Goal: Task Accomplishment & Management: Manage account settings

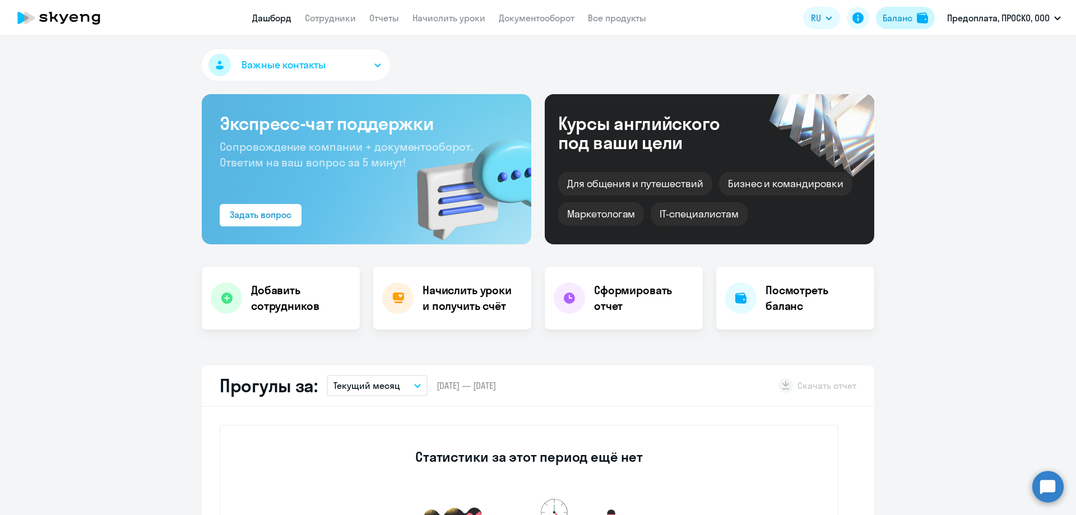
click at [906, 19] on div "Баланс" at bounding box center [898, 17] width 30 height 13
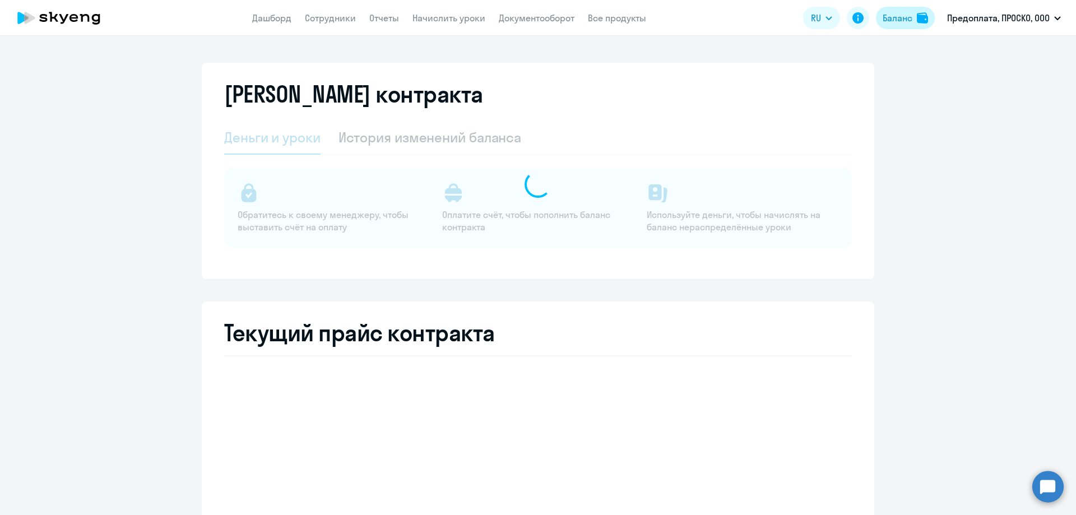
select select "english_adult_not_native_speaker"
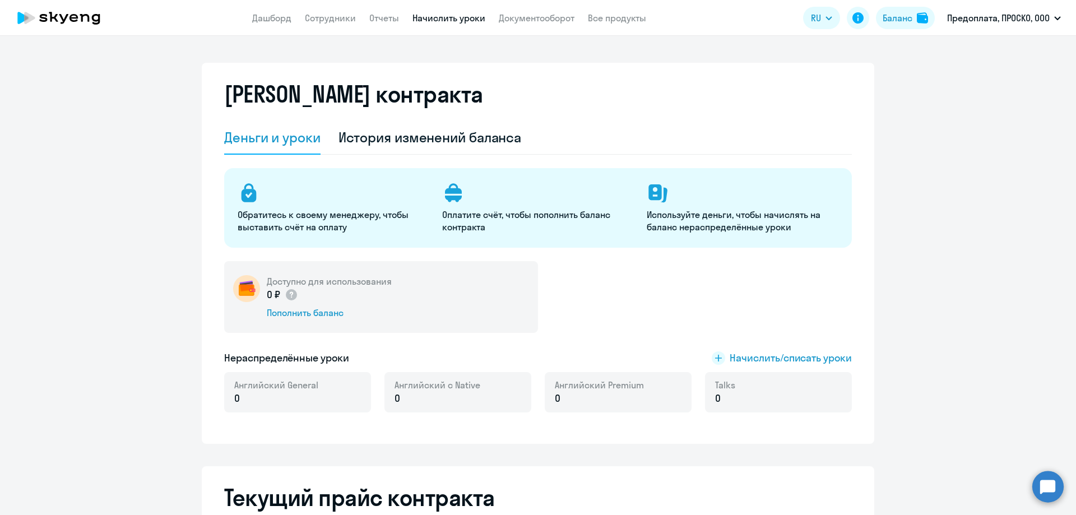
click at [429, 21] on link "Начислить уроки" at bounding box center [449, 17] width 73 height 11
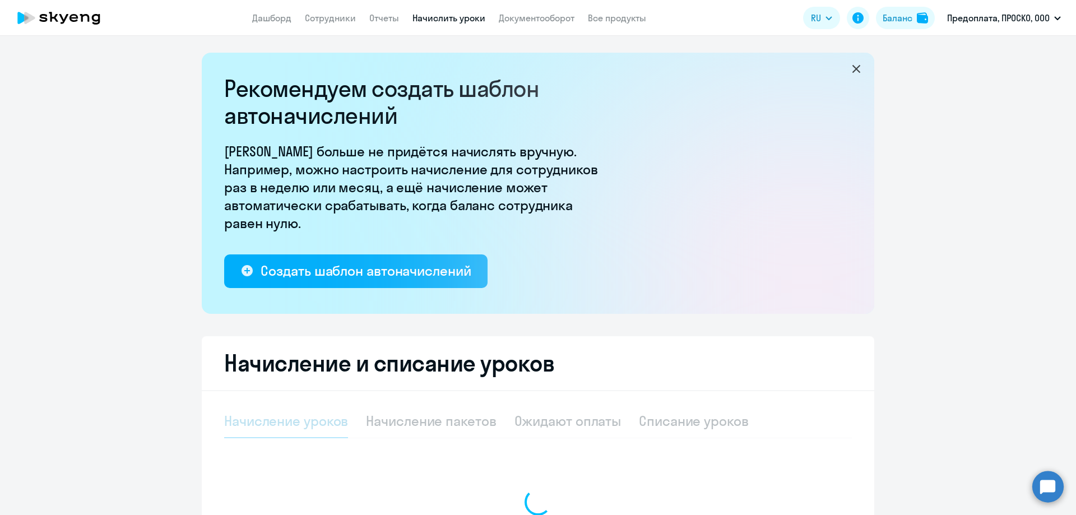
select select "10"
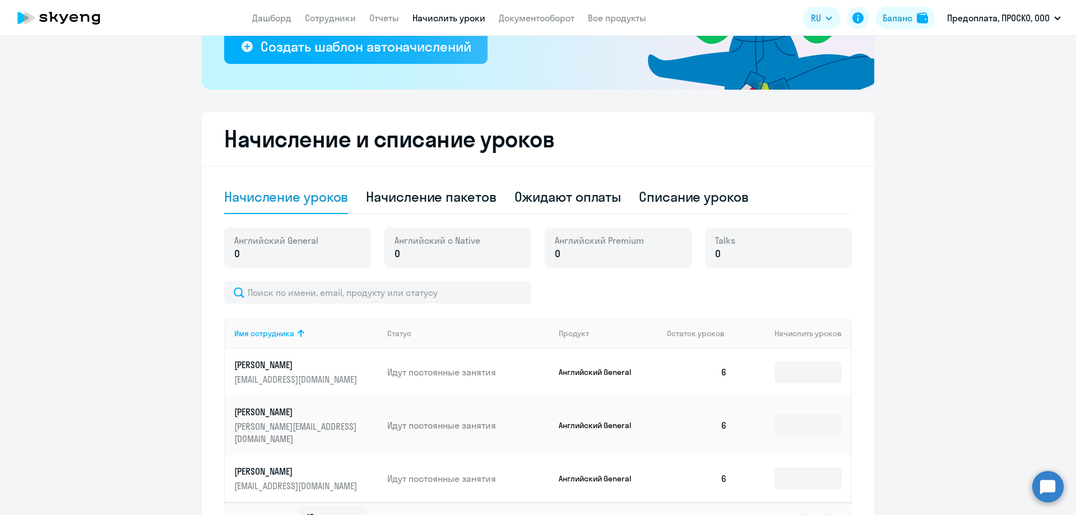
scroll to position [293, 0]
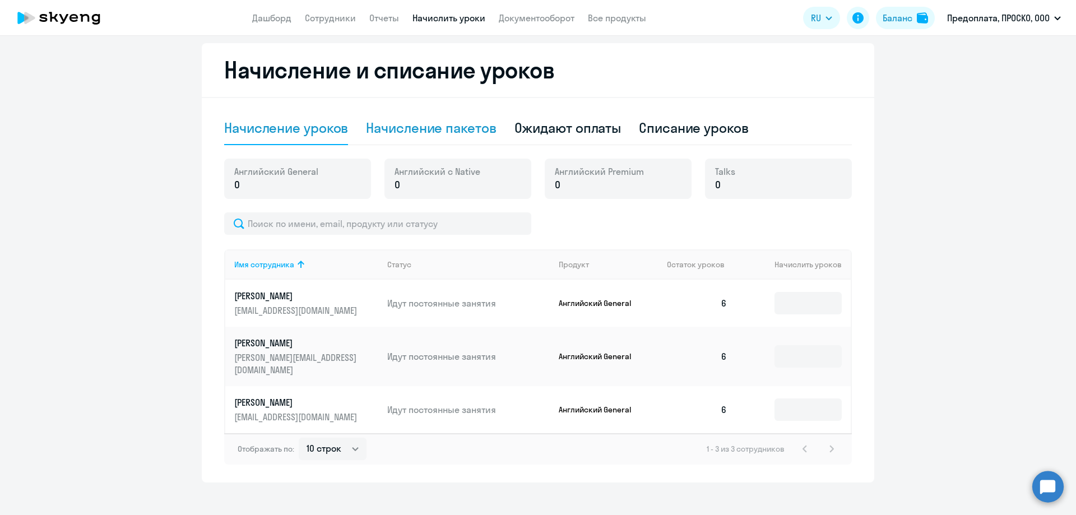
click at [457, 144] on div "Начисление пакетов" at bounding box center [431, 129] width 130 height 34
select select "10"
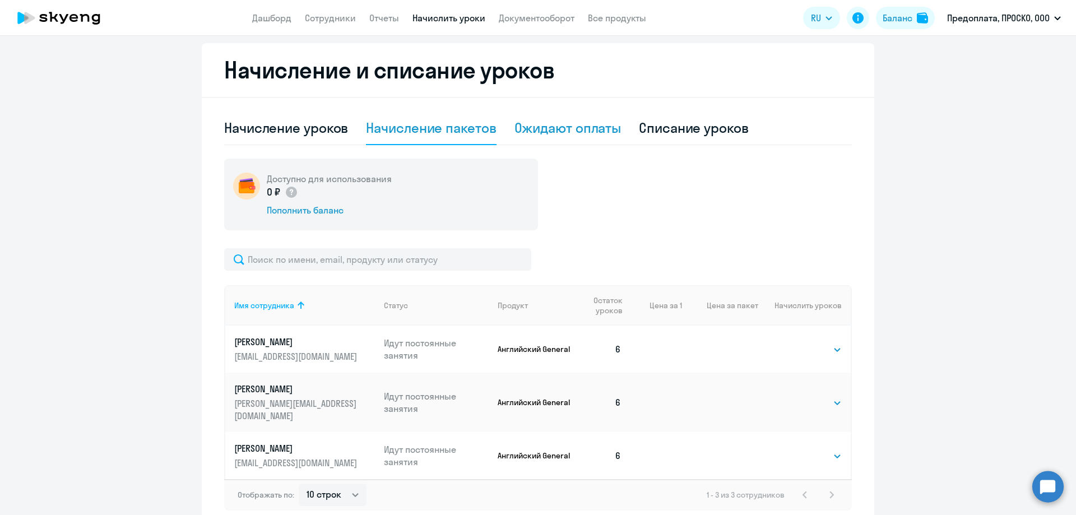
click at [598, 128] on div "Ожидают оплаты" at bounding box center [568, 128] width 107 height 18
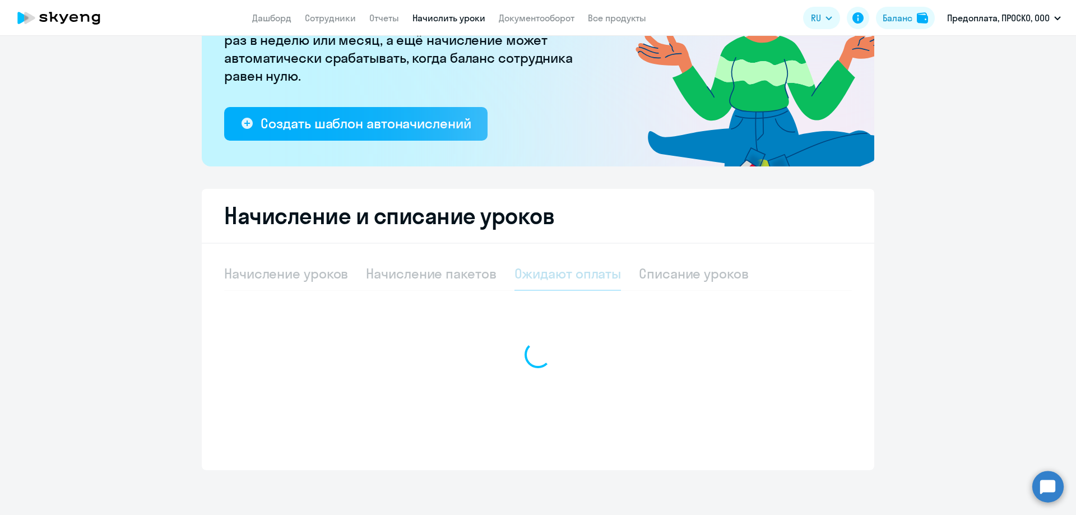
scroll to position [147, 0]
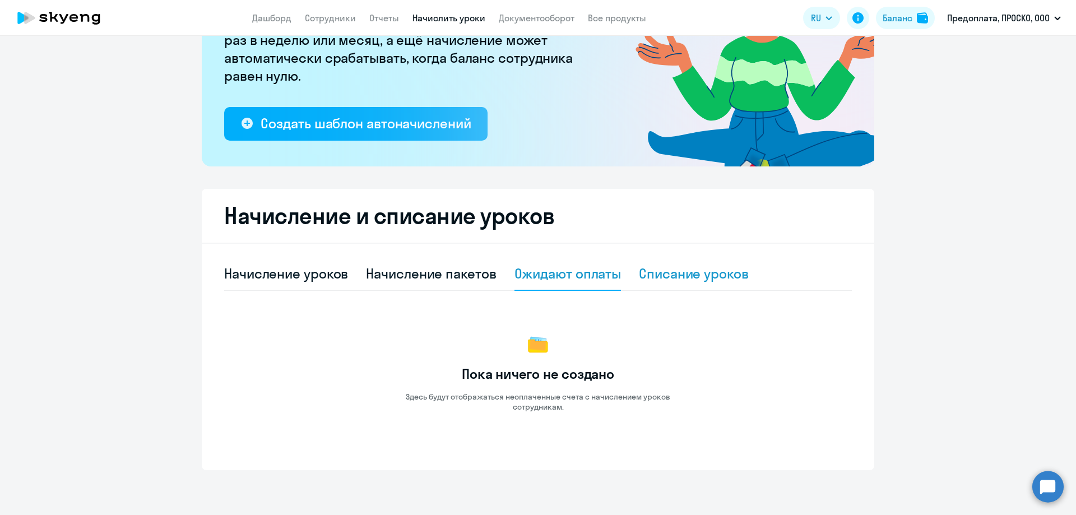
click at [692, 266] on div "Списание уроков" at bounding box center [694, 274] width 110 height 18
select select "10"
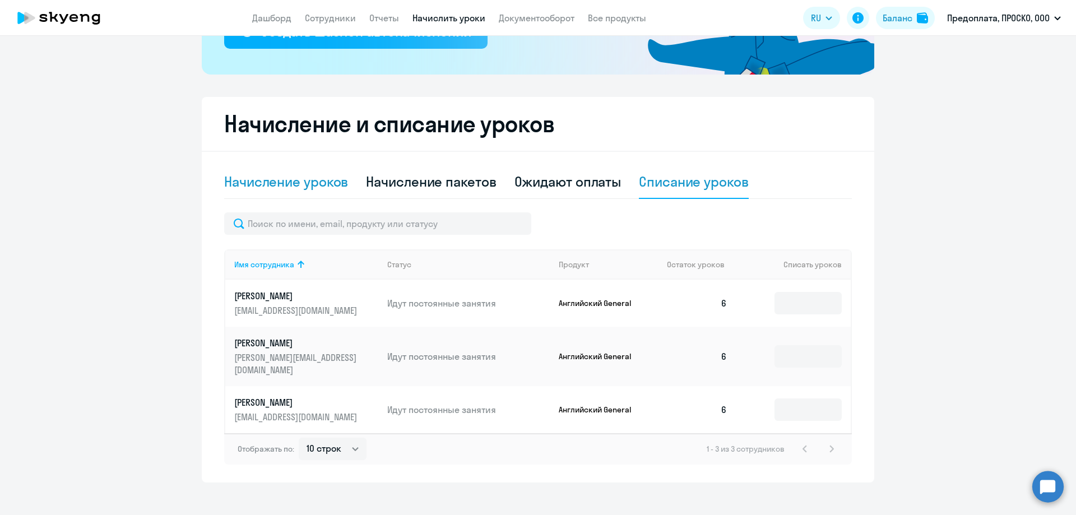
click at [277, 181] on div "Начисление уроков" at bounding box center [286, 182] width 124 height 18
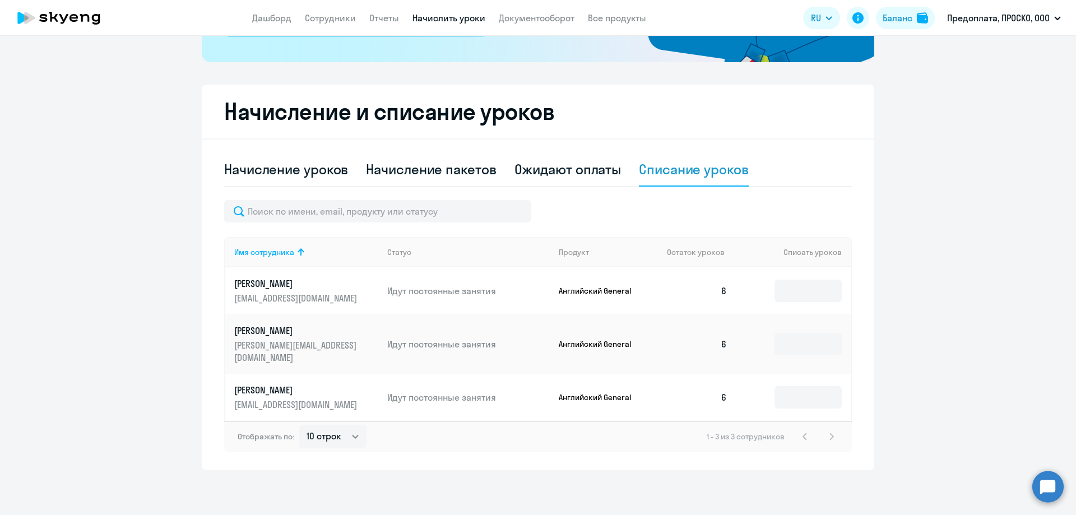
select select "10"
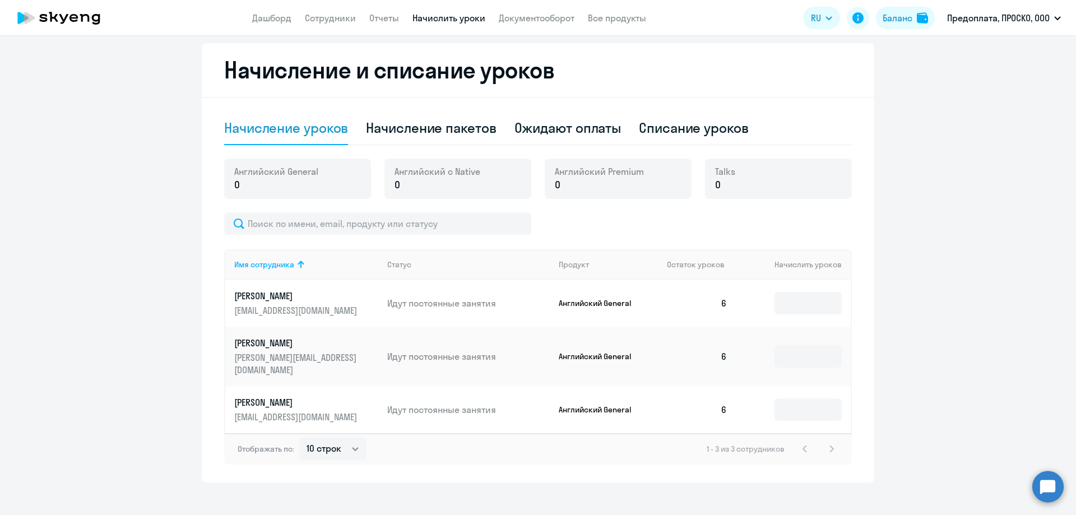
scroll to position [0, 0]
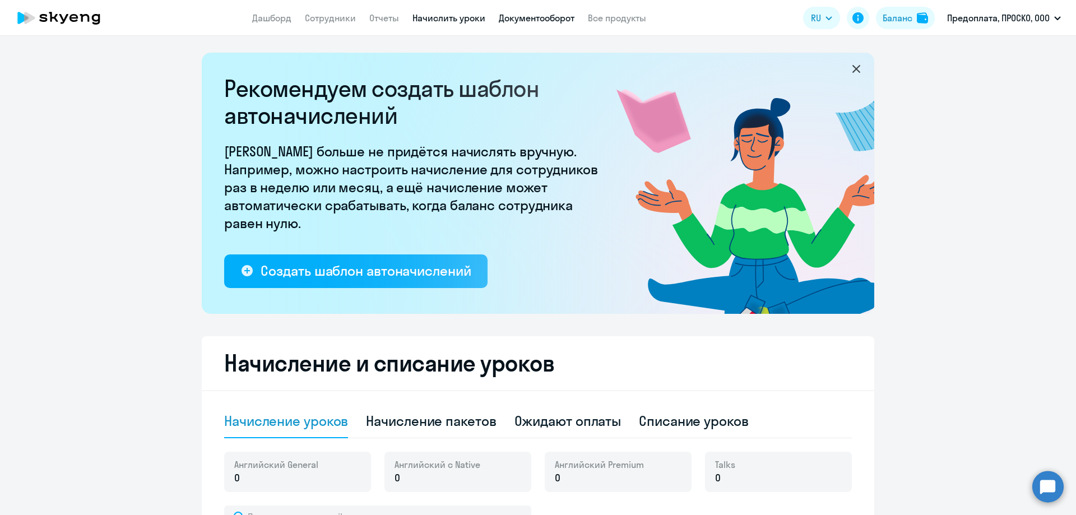
click at [523, 19] on link "Документооборот" at bounding box center [537, 17] width 76 height 11
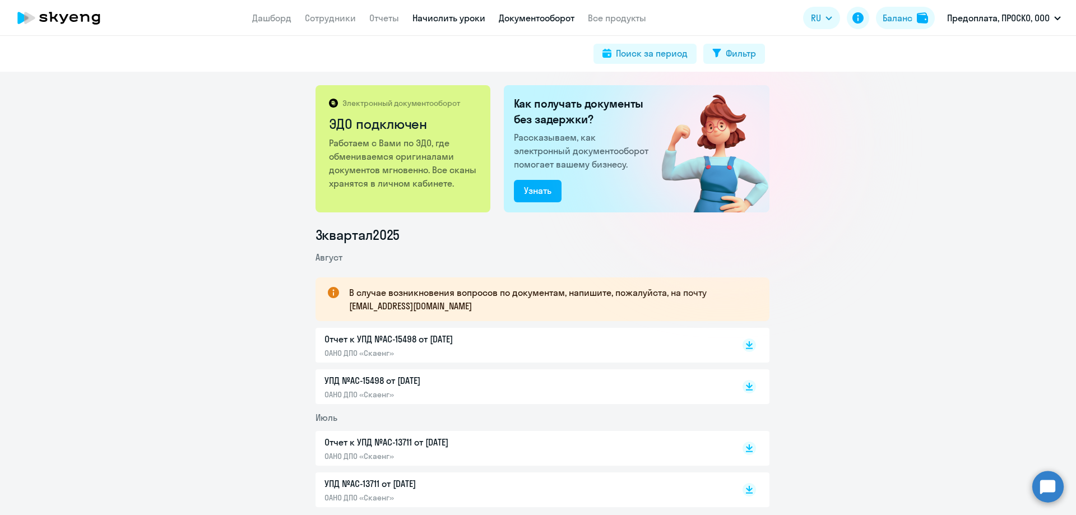
click at [456, 19] on link "Начислить уроки" at bounding box center [449, 17] width 73 height 11
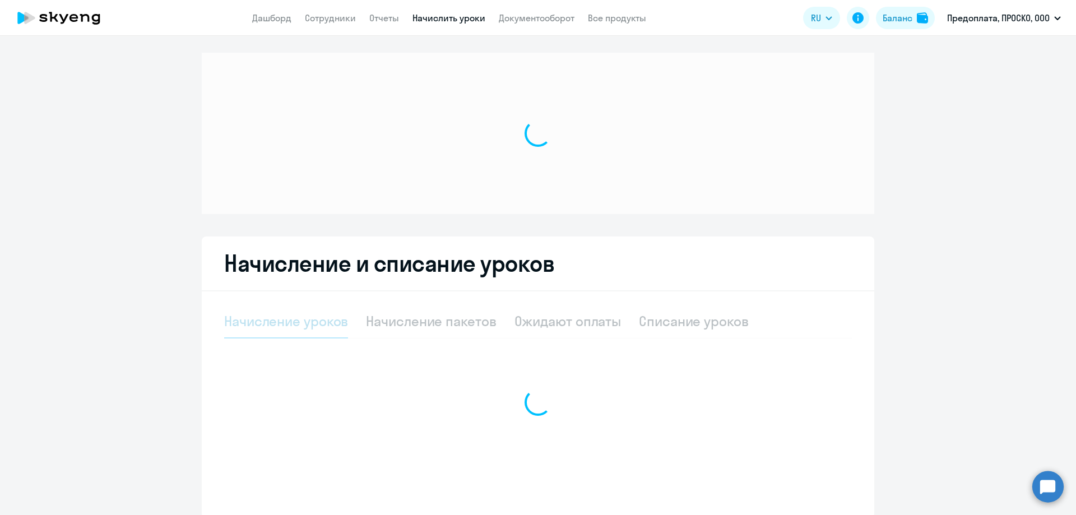
select select "10"
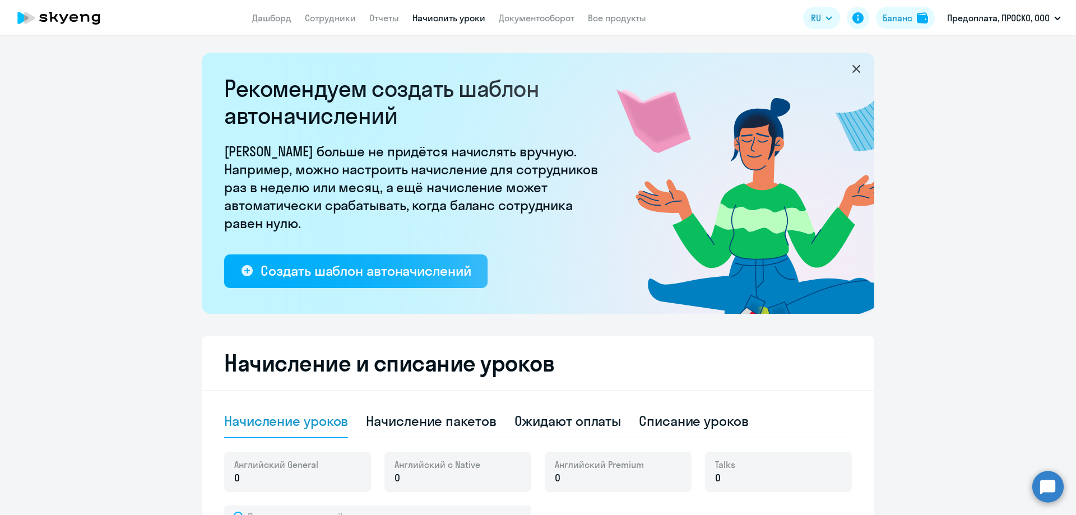
scroll to position [280, 0]
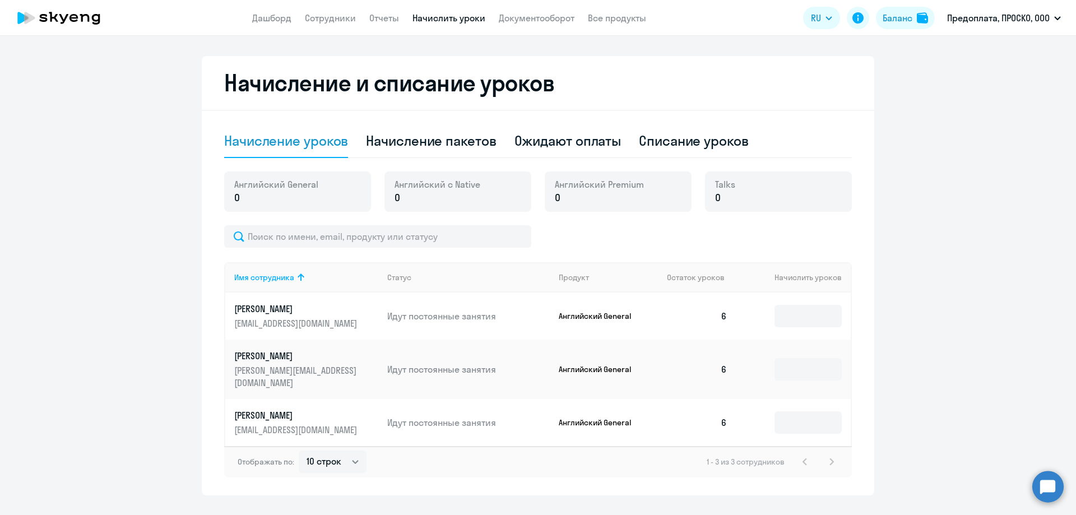
click at [727, 322] on td "6" at bounding box center [697, 316] width 78 height 47
click at [807, 317] on input at bounding box center [808, 316] width 67 height 22
click at [453, 142] on div "Начисление пакетов" at bounding box center [431, 141] width 130 height 18
select select "10"
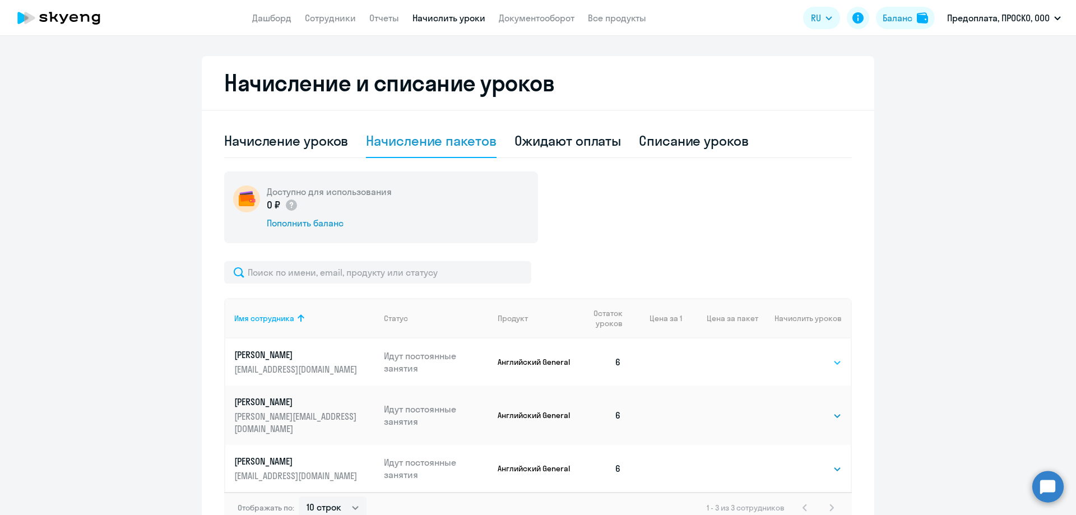
click at [819, 365] on select "Выбрать 4 8 16 32 64 96 128" at bounding box center [819, 362] width 46 height 13
select select "4"
click at [796, 356] on select "Выбрать 4 8 16 32 64 96 128" at bounding box center [819, 362] width 46 height 13
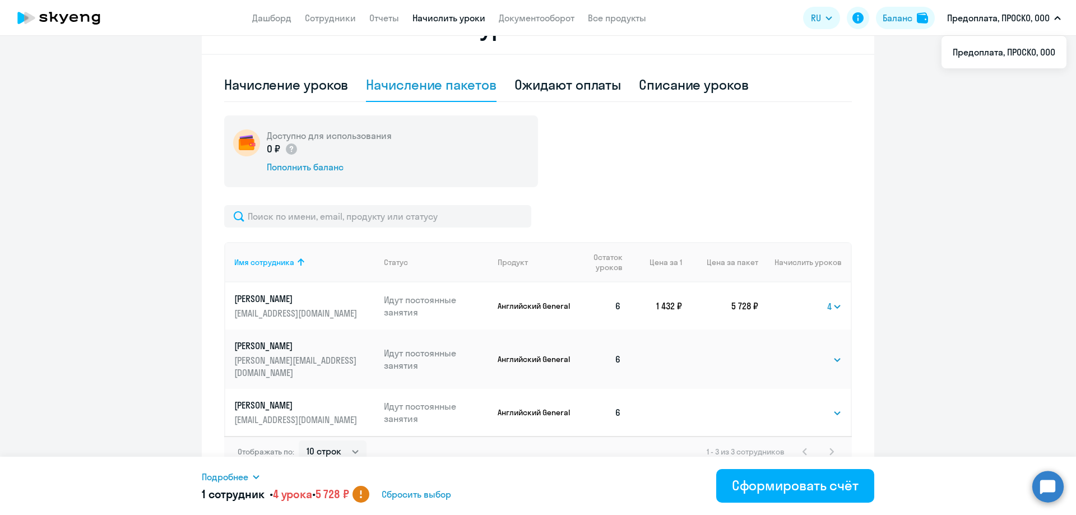
scroll to position [339, 0]
